Goal: Information Seeking & Learning: Learn about a topic

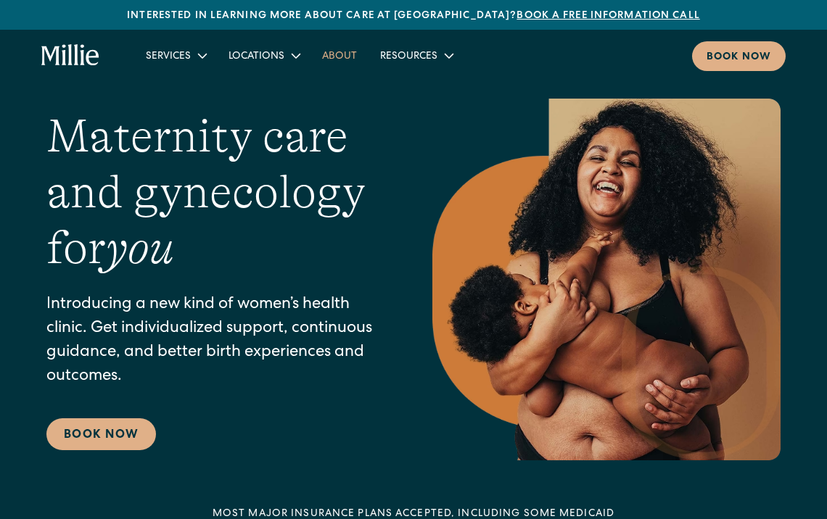
click at [342, 59] on link "About" at bounding box center [340, 56] width 58 height 24
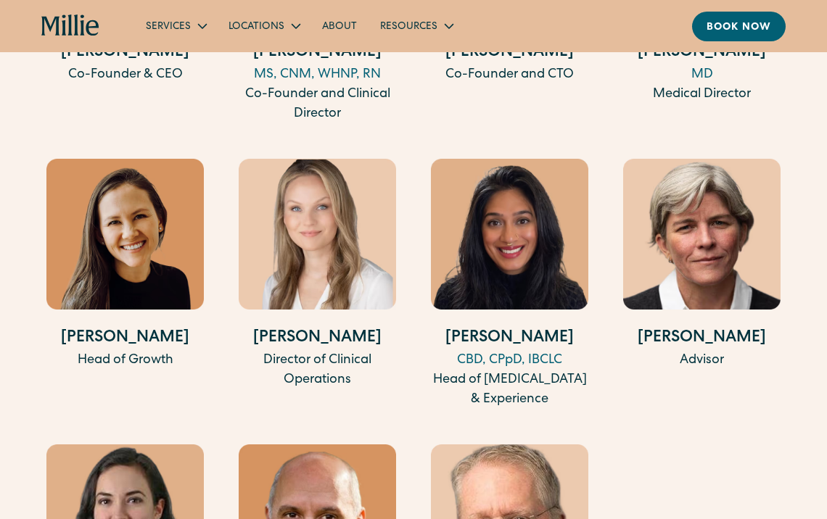
scroll to position [2993, 0]
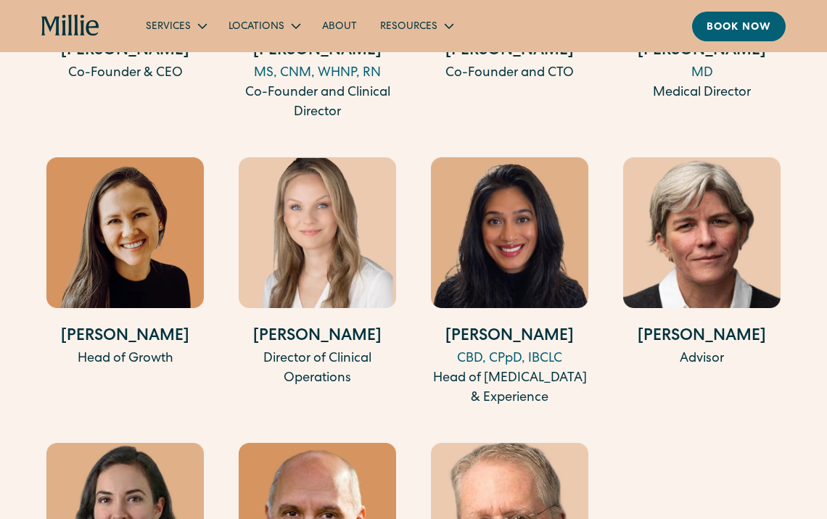
click at [523, 350] on h4 "Shalini Shah" at bounding box center [509, 338] width 157 height 24
click at [522, 285] on img at bounding box center [509, 232] width 157 height 151
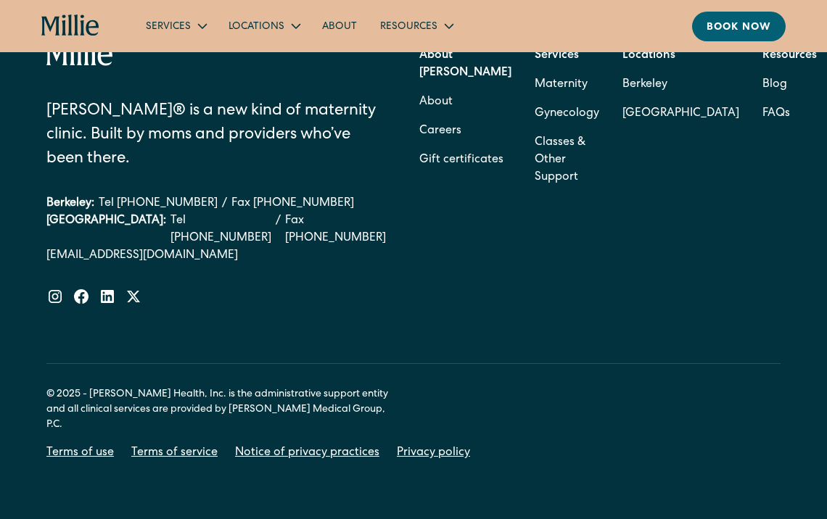
scroll to position [4678, 0]
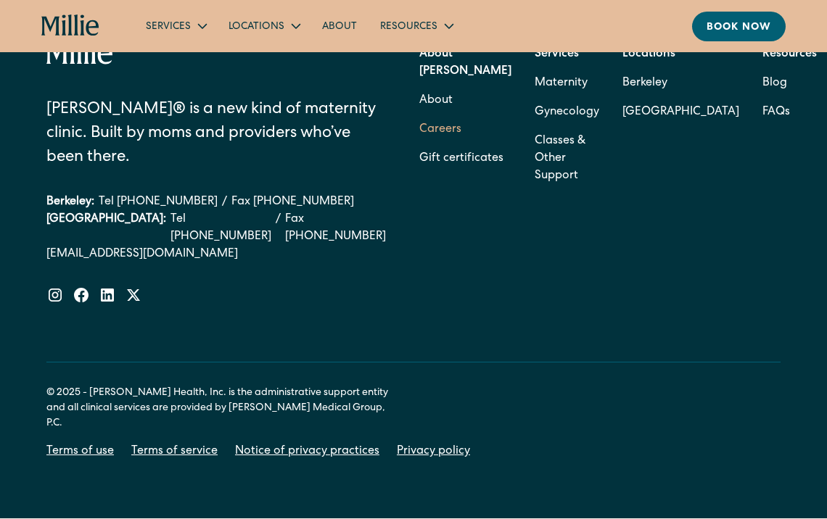
click at [446, 144] on link "Careers" at bounding box center [440, 129] width 42 height 29
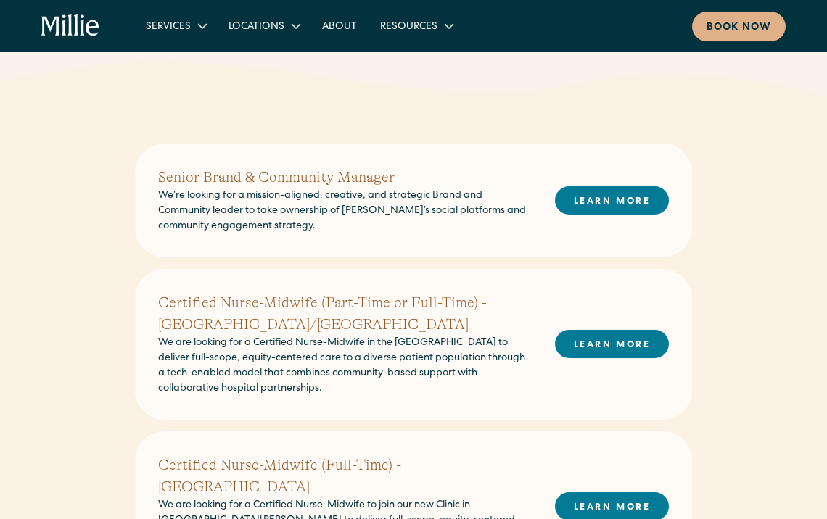
scroll to position [286, 0]
